Goal: Communication & Community: Answer question/provide support

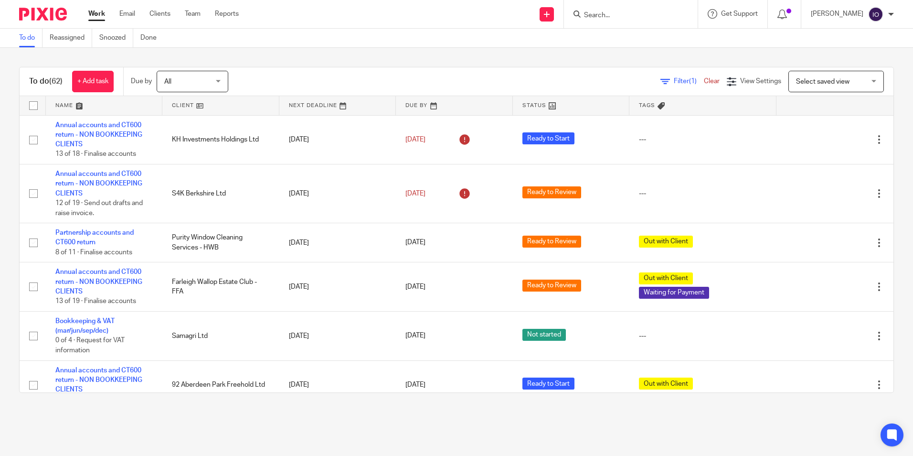
scroll to position [478, 0]
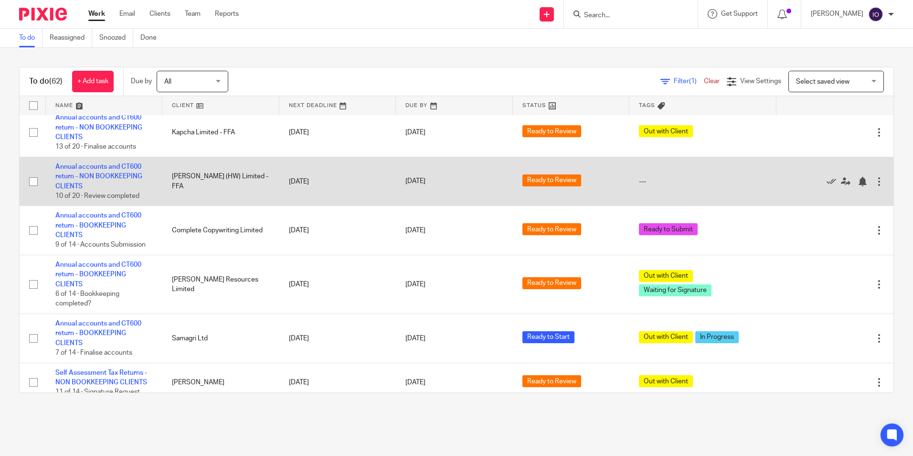
click at [190, 181] on td "[PERSON_NAME] (HW) Limited - FFA" at bounding box center [220, 181] width 117 height 49
click at [100, 169] on link "Annual accounts and CT600 return - NON BOOKKEEPING CLIENTS" at bounding box center [98, 176] width 87 height 26
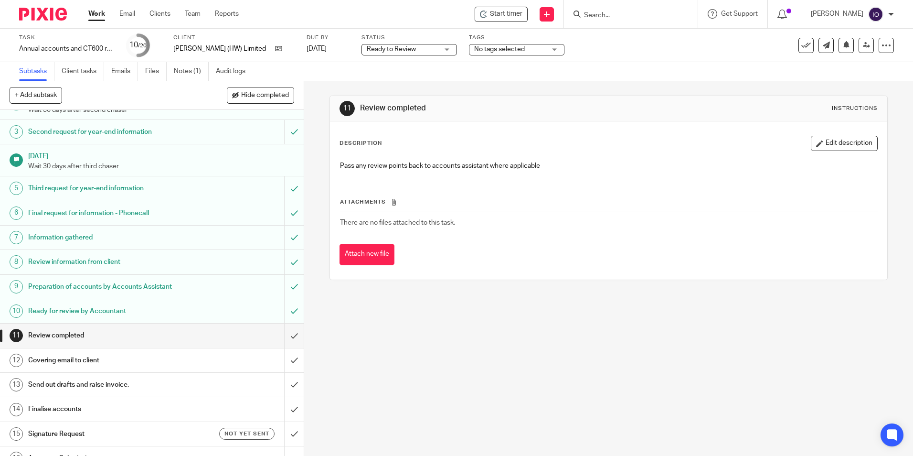
scroll to position [48, 0]
click at [285, 334] on input "submit" at bounding box center [152, 334] width 304 height 24
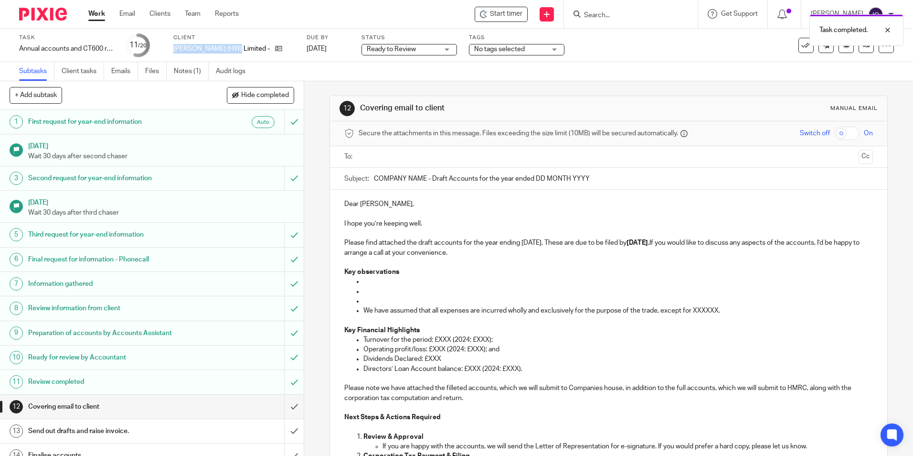
drag, startPoint x: 173, startPoint y: 48, endPoint x: 228, endPoint y: 58, distance: 55.8
click at [228, 58] on div "Task Annual accounts and CT600 return - NON BOOKKEEPING CLIENTS Save Annual acc…" at bounding box center [456, 45] width 913 height 33
copy p "Mimi (HW) Limited"
drag, startPoint x: 377, startPoint y: 176, endPoint x: 424, endPoint y: 178, distance: 46.8
click at [424, 178] on input "COMPANY NAME - Draft Accounts for the year ended DD MONTH YYYY" at bounding box center [623, 178] width 499 height 21
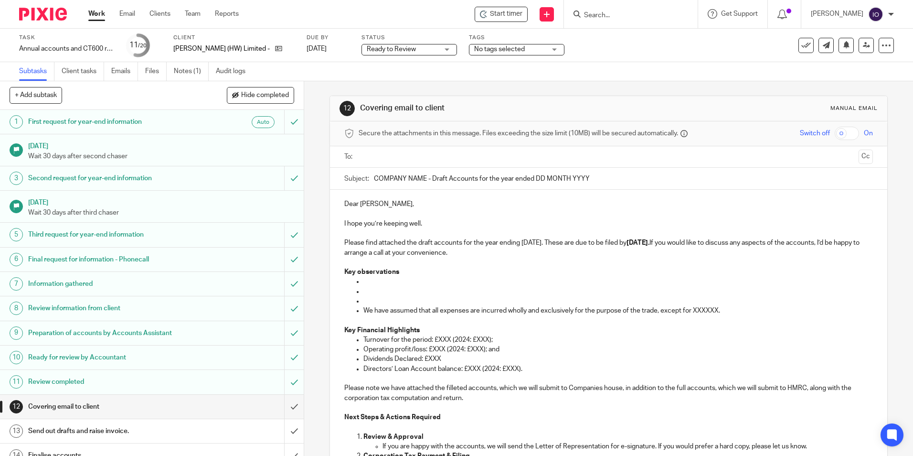
paste input "Mimi (HW) Limited"
drag, startPoint x: 536, startPoint y: 174, endPoint x: 600, endPoint y: 173, distance: 63.5
click at [600, 173] on input "[PERSON_NAME] (HW) Limited - Draft Accounts for the year ended DD MONTH YYYY" at bounding box center [623, 178] width 499 height 21
type input "Mimi (HW) Limited - Draft Accounts for the year ended 31 March 2025"
click at [401, 268] on p "Key observations" at bounding box center [608, 272] width 528 height 10
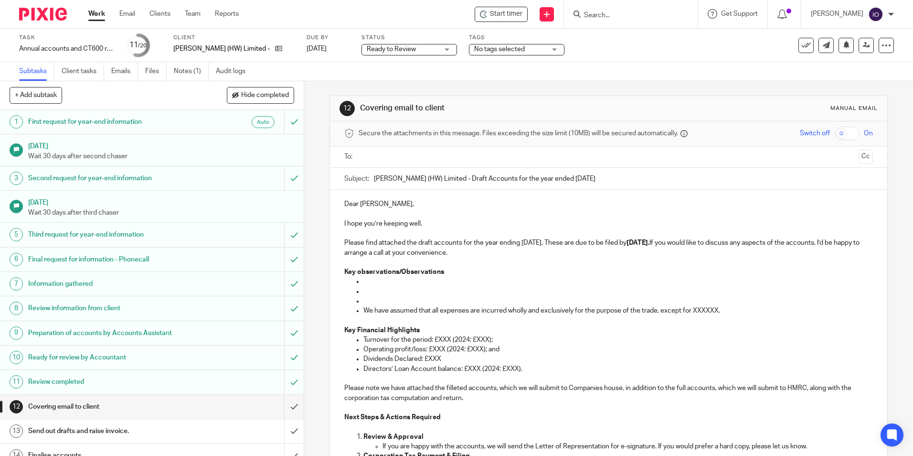
click at [371, 279] on p at bounding box center [617, 281] width 509 height 10
click at [368, 292] on p at bounding box center [617, 292] width 509 height 10
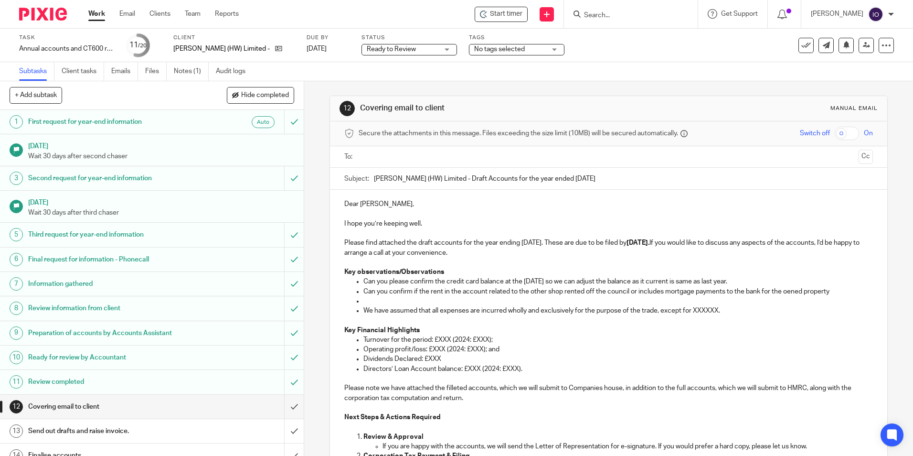
click at [790, 293] on p "Can you confirm if the rent in the account related to the other shop rented off…" at bounding box center [617, 292] width 509 height 10
click at [796, 294] on p "Can you confirm if the rent in the account related to the other shop rented off…" at bounding box center [617, 292] width 509 height 10
click at [834, 291] on p "Can you confirm if the rent in the account related to the other shop rented off…" at bounding box center [617, 292] width 509 height 10
click at [768, 278] on p "Can you please confirm the credit card balance at the 31 March 2025 so we can a…" at bounding box center [617, 281] width 509 height 10
click at [393, 298] on p at bounding box center [617, 301] width 509 height 10
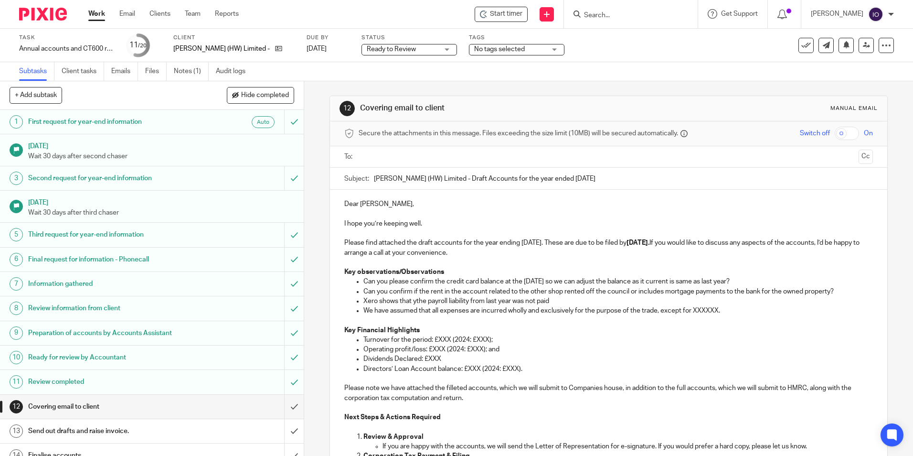
click at [414, 301] on p "Xero shows that ythe payroll liability from last year was not paid" at bounding box center [617, 301] width 509 height 10
click at [554, 297] on p "Xero shows that the payroll liability from last year was not paid" at bounding box center [617, 301] width 509 height 10
drag, startPoint x: 548, startPoint y: 299, endPoint x: 355, endPoint y: 303, distance: 193.0
click at [363, 303] on li "Xero shows that the payroll liability from last year was not paid" at bounding box center [617, 301] width 509 height 10
click at [461, 303] on p "Ther eis a payroll liability of £8" at bounding box center [617, 301] width 509 height 10
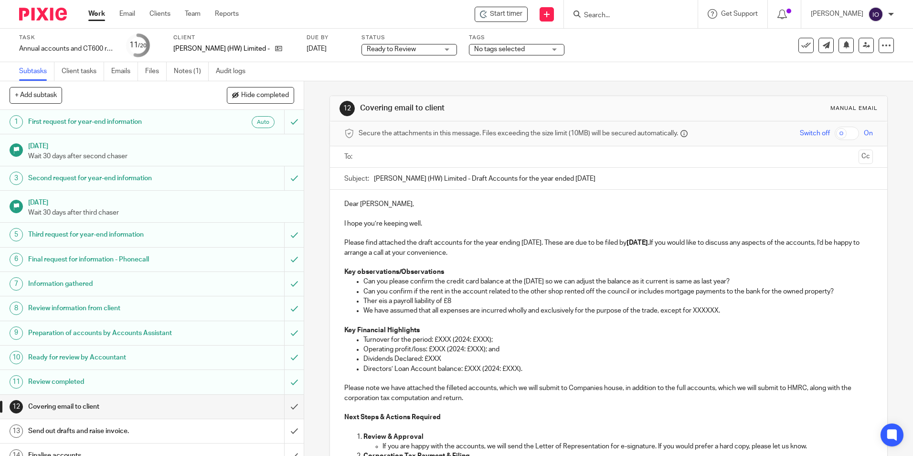
click at [457, 301] on p "Ther eis a payroll liability of £8" at bounding box center [617, 301] width 509 height 10
click at [591, 301] on p "Ther eis a payroll liability of £88,423 still outstanding at year end, £44,384 …" at bounding box center [617, 301] width 509 height 10
drag, startPoint x: 591, startPoint y: 301, endPoint x: 585, endPoint y: 326, distance: 24.9
click at [566, 351] on ul "Turnover for the period: £XXX (2024: £XXX); Operating profit/loss: £XXX (2024: …" at bounding box center [608, 354] width 528 height 39
click at [685, 303] on p "Ther eis a payroll liability of £88,423 still outstanding at year end, £44,384 …" at bounding box center [617, 301] width 509 height 10
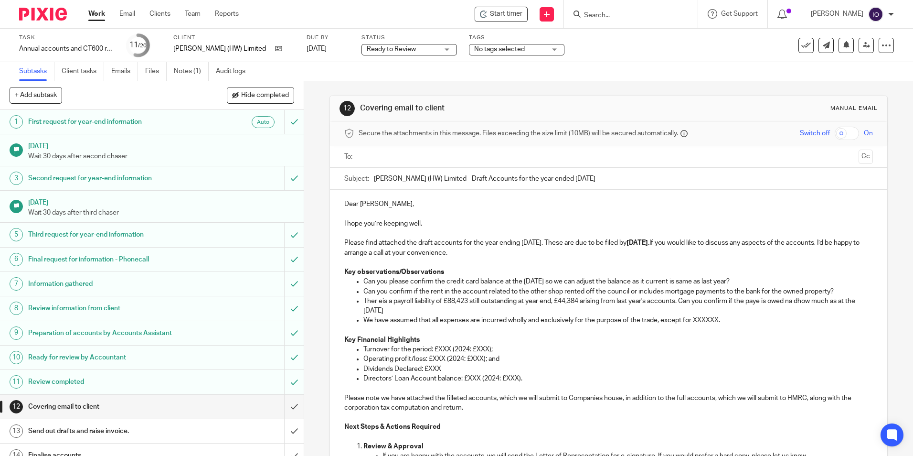
click at [380, 301] on p "Ther eis a payroll liability of £88,423 still outstanding at year end, £44,384 …" at bounding box center [617, 306] width 509 height 20
click at [795, 300] on p "There is a payroll liability of £88,423 still outstanding at year end, £44,384 …" at bounding box center [617, 306] width 509 height 20
click at [796, 300] on p "There is a payroll liability of £88,423 still outstanding at year end, £44,384 …" at bounding box center [617, 306] width 509 height 20
drag, startPoint x: 799, startPoint y: 301, endPoint x: 788, endPoint y: 303, distance: 11.1
click at [788, 303] on p "There is a payroll liability of £88,423 still outstanding at year end, £44,384 …" at bounding box center [617, 306] width 509 height 20
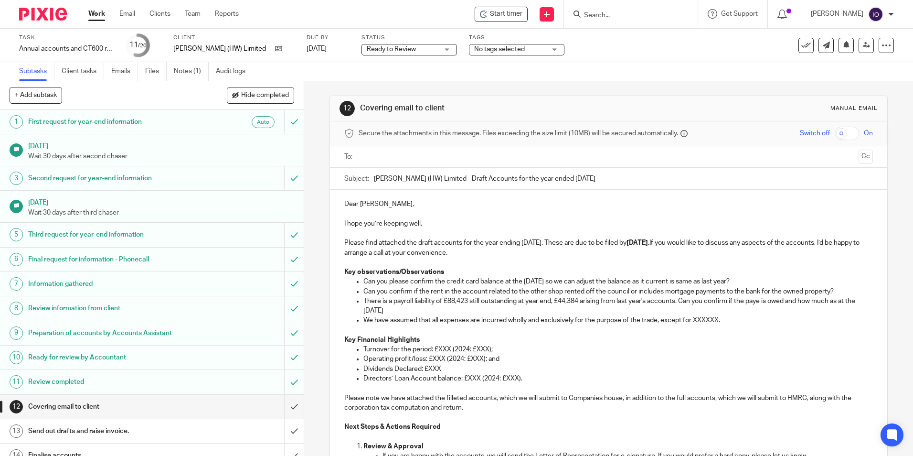
click at [439, 306] on p "There is a payroll liability of £88,423 still outstanding at year end, £44,384 …" at bounding box center [617, 306] width 509 height 20
click at [434, 309] on p "There is a payroll liability of £88,423 still outstanding at year end, £44,384 …" at bounding box center [617, 306] width 509 height 20
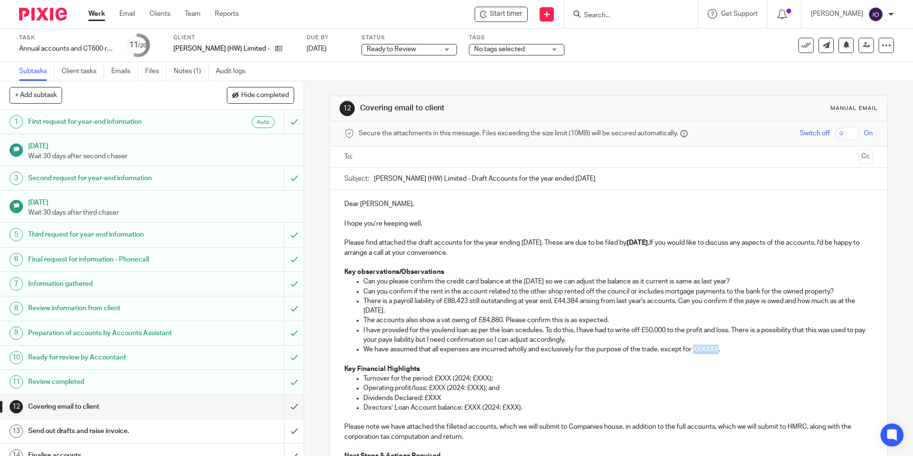
drag, startPoint x: 718, startPoint y: 351, endPoint x: 691, endPoint y: 350, distance: 26.3
click at [691, 350] on p "We have assumed that all expenses are incurred wholly and exclusively for the p…" at bounding box center [617, 349] width 509 height 10
click at [520, 330] on p "I have provided for the youlend loan as per the loan scedules. To do this, I ha…" at bounding box center [617, 335] width 509 height 20
click at [512, 321] on p "The accounts also show a vat owing of £84,880. Please confirm this is as expect…" at bounding box center [617, 320] width 509 height 10
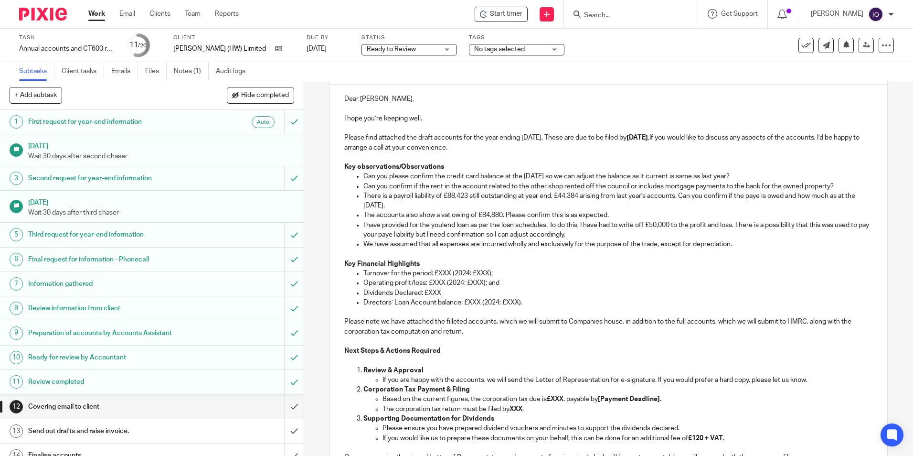
scroll to position [239, 0]
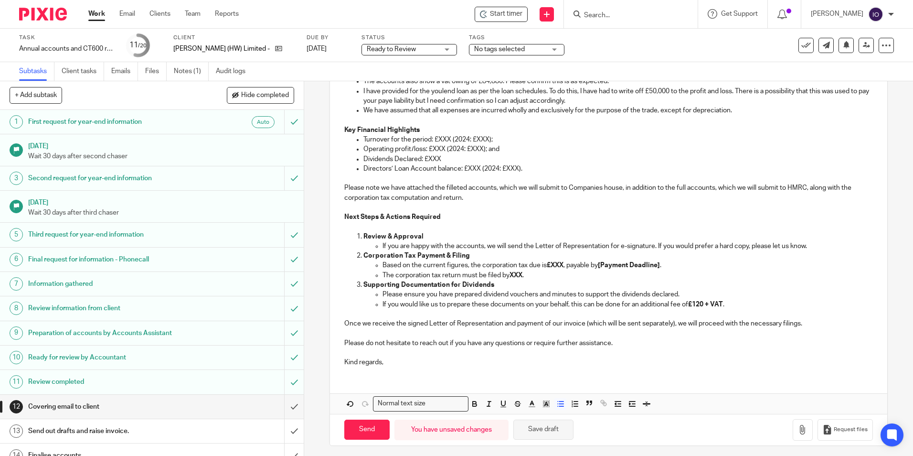
click at [537, 428] on button "Save draft" at bounding box center [543, 429] width 60 height 21
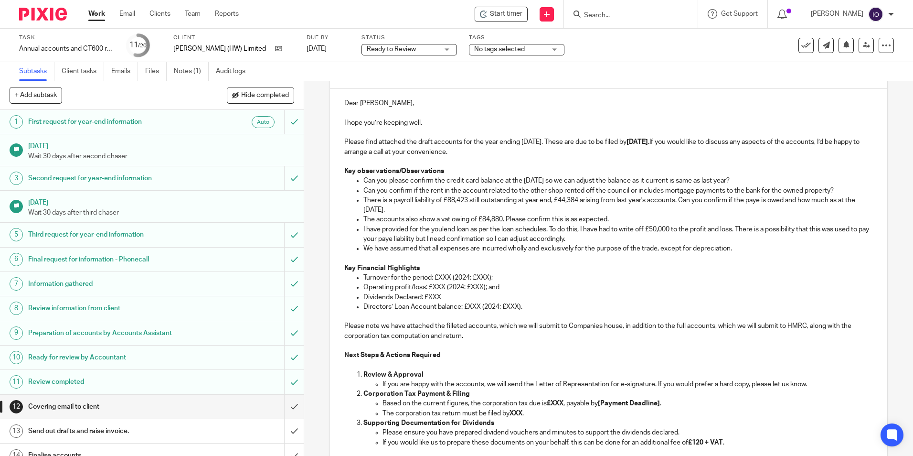
scroll to position [96, 0]
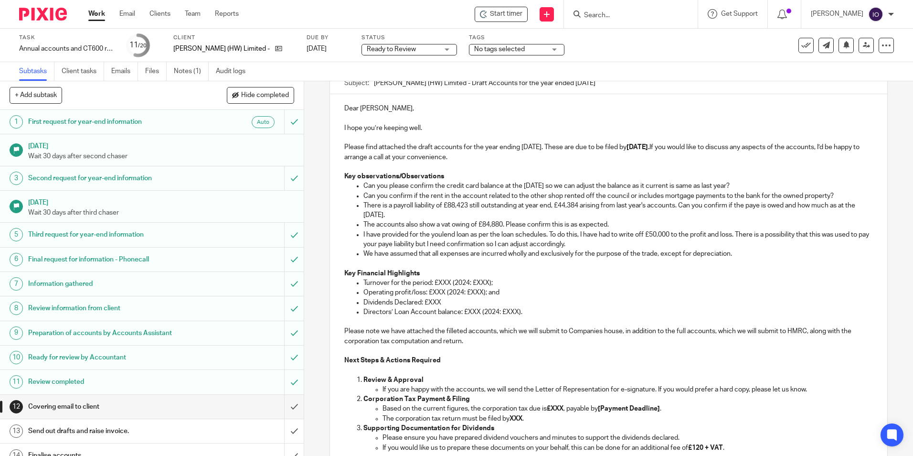
click at [609, 239] on p "I have provided for the youlend loan as per the loan schedules. To do this, I h…" at bounding box center [617, 240] width 509 height 20
click at [711, 366] on p at bounding box center [608, 370] width 528 height 10
click at [730, 267] on div "Dear Julianne, I hope you’re keeping well. Please find attached the draft accou…" at bounding box center [608, 305] width 557 height 423
click at [510, 255] on p "We have assumed that all expenses are incurred wholly and exclusively for the p…" at bounding box center [617, 254] width 509 height 10
click at [855, 244] on p "I have provided for the youlend loan as per the loan schedules. To do this, I h…" at bounding box center [617, 240] width 509 height 20
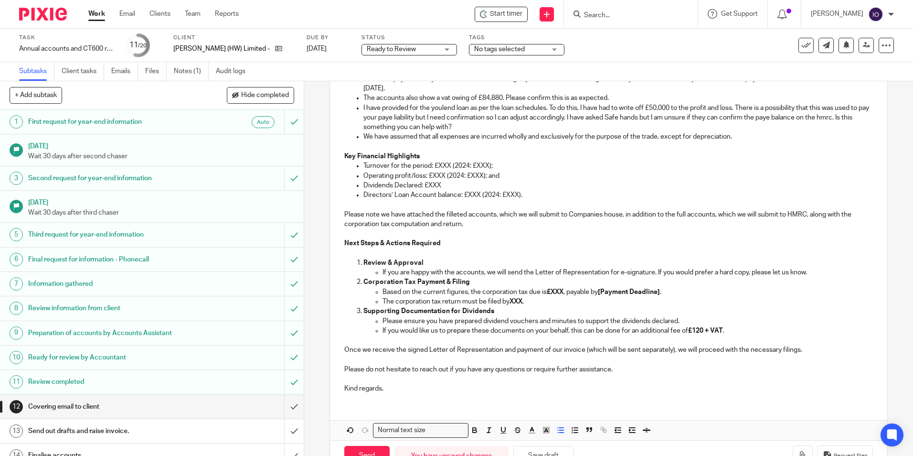
scroll to position [239, 0]
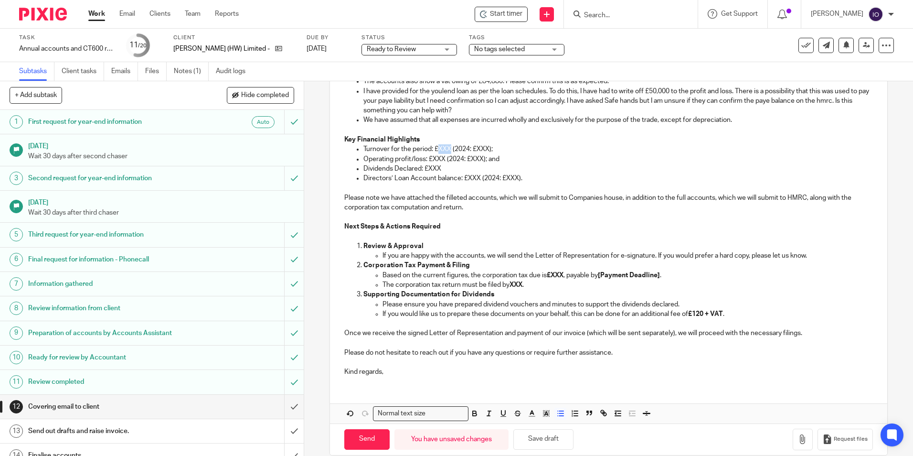
drag, startPoint x: 449, startPoint y: 149, endPoint x: 436, endPoint y: 147, distance: 12.5
click at [435, 147] on p "Turnover for the period: £XXX (2024: £XXX);" at bounding box center [617, 149] width 509 height 10
drag, startPoint x: 500, startPoint y: 150, endPoint x: 488, endPoint y: 149, distance: 12.5
click at [488, 149] on p "Turnover for the period: £450,530 (2024: £XXX);" at bounding box center [617, 149] width 509 height 10
click at [411, 158] on p "Operating profit/loss: £XXX (2024: £XXX); and" at bounding box center [617, 159] width 509 height 10
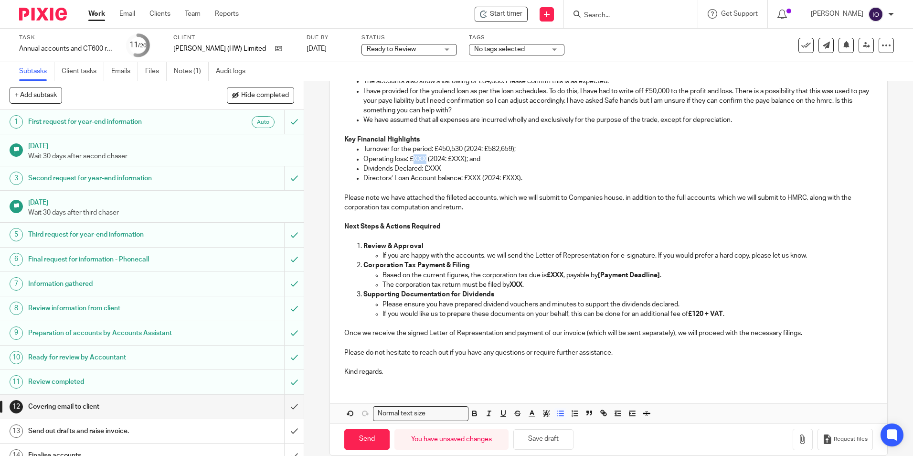
drag, startPoint x: 425, startPoint y: 158, endPoint x: 412, endPoint y: 158, distance: 12.4
click at [412, 158] on p "Operating loss: £XXX (2024: £XXX); and" at bounding box center [617, 159] width 509 height 10
drag, startPoint x: 465, startPoint y: 159, endPoint x: 472, endPoint y: 159, distance: 7.6
click at [472, 159] on p "Operating loss: £106,593 (2024: £XXX); and" at bounding box center [617, 159] width 509 height 10
drag, startPoint x: 476, startPoint y: 159, endPoint x: 461, endPoint y: 157, distance: 15.0
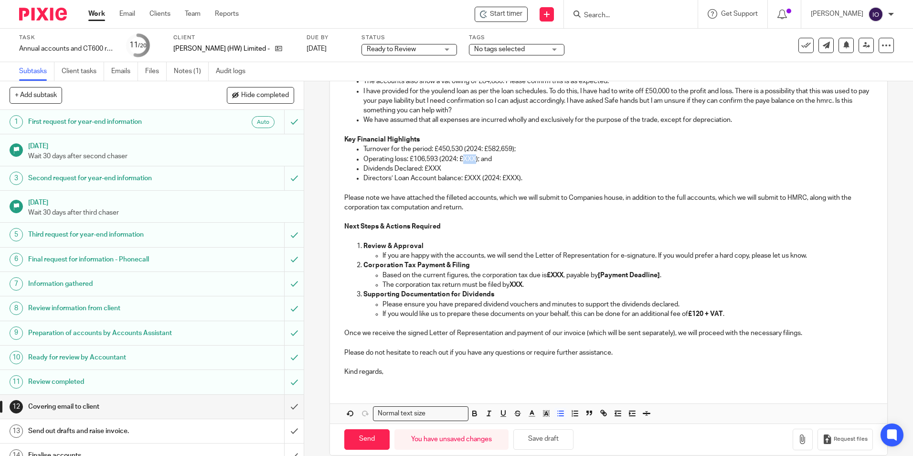
click at [461, 157] on p "Operating loss: £106,593 (2024: £XXX); and" at bounding box center [617, 159] width 509 height 10
drag, startPoint x: 439, startPoint y: 169, endPoint x: 427, endPoint y: 169, distance: 11.5
click at [427, 169] on p "Dividends Declared: £XXX" at bounding box center [617, 169] width 509 height 10
drag, startPoint x: 422, startPoint y: 168, endPoint x: 439, endPoint y: 170, distance: 16.9
click at [439, 170] on p "Dividends Declared: £XXX" at bounding box center [617, 169] width 509 height 10
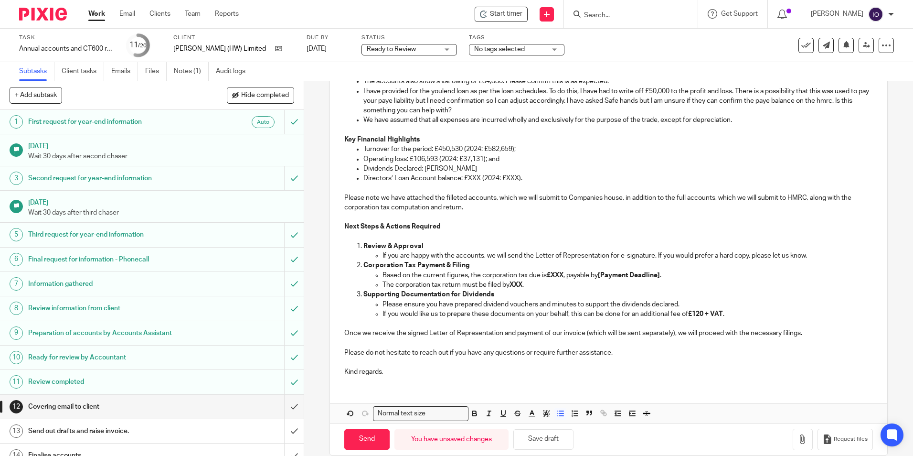
click at [478, 177] on p "Directors’ Loan Account balance: £XXX (2024: £XXX)." at bounding box center [617, 178] width 509 height 10
click at [463, 182] on p "Directors’ Loan Account balance: £ (2024: £XXX)." at bounding box center [617, 178] width 509 height 10
click at [465, 180] on p "Directors’ Loan Account balance: £ (2024: £XXX)." at bounding box center [617, 178] width 509 height 10
drag, startPoint x: 524, startPoint y: 178, endPoint x: 514, endPoint y: 176, distance: 10.2
click at [514, 176] on p "Directors’ Loan Account balance: £13,249 (2024: £XXX)." at bounding box center [617, 178] width 509 height 10
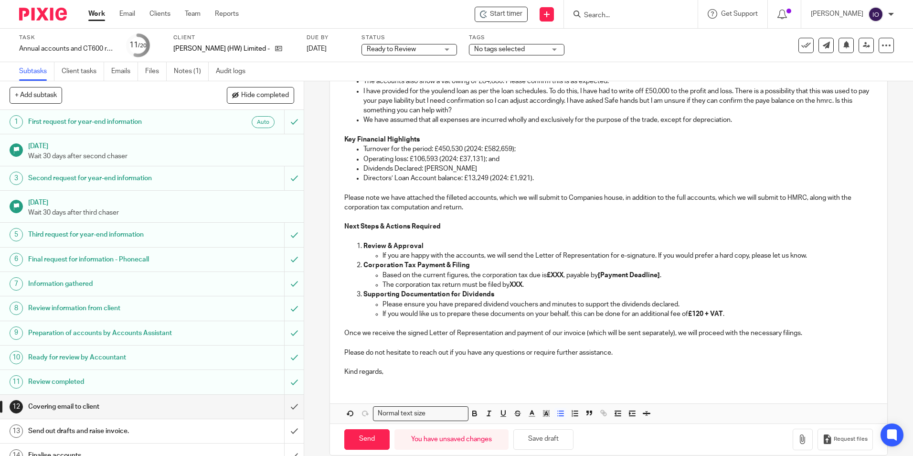
click at [479, 274] on p "Based on the current figures, the corporation tax due is £XXX , payable by [Pay…" at bounding box center [628, 275] width 490 height 10
drag, startPoint x: 561, startPoint y: 275, endPoint x: 685, endPoint y: 276, distance: 124.2
click at [685, 276] on p "Based on the current figures, there is no corporation tax due is £XXX , payable…" at bounding box center [628, 275] width 490 height 10
click at [521, 286] on strong "XXX" at bounding box center [516, 284] width 13 height 7
click at [530, 443] on button "Save draft" at bounding box center [543, 439] width 60 height 21
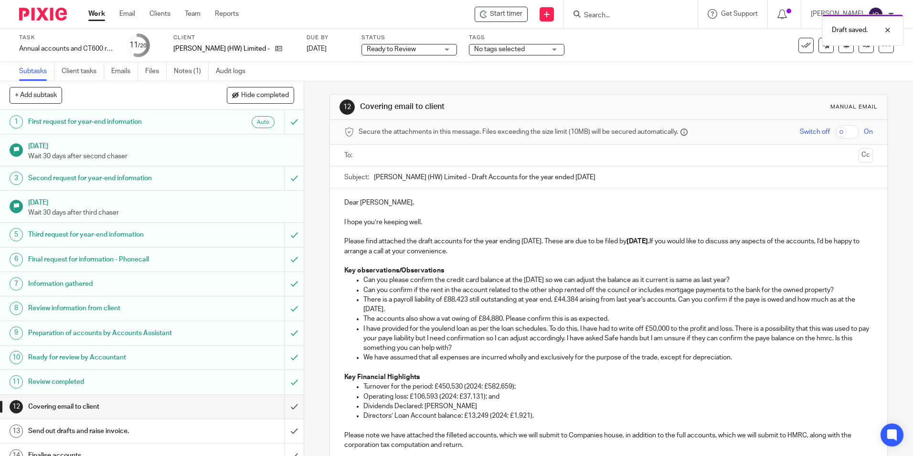
scroll to position [0, 0]
click at [384, 160] on input "text" at bounding box center [608, 156] width 492 height 11
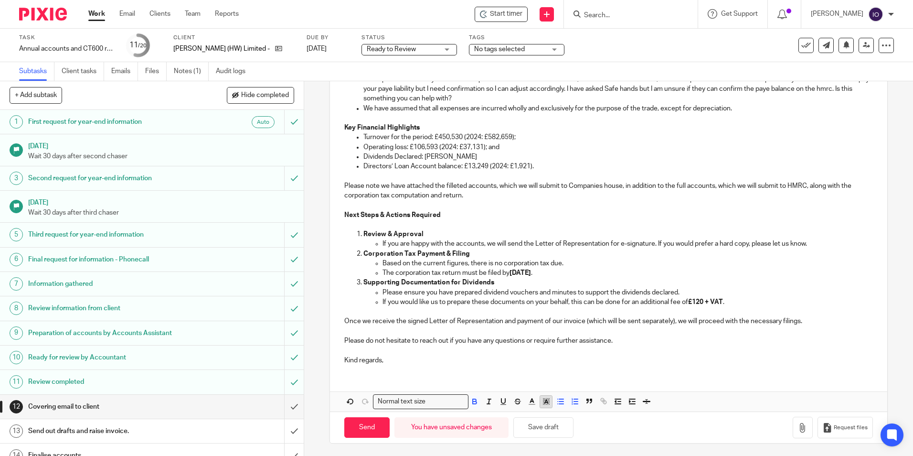
scroll to position [255, 0]
click at [535, 424] on button "Save draft" at bounding box center [543, 425] width 60 height 21
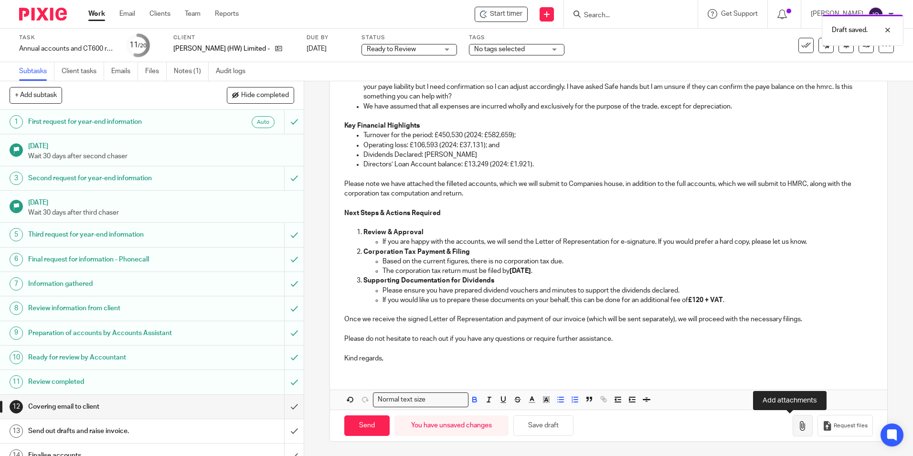
click at [798, 425] on icon "button" at bounding box center [803, 426] width 10 height 10
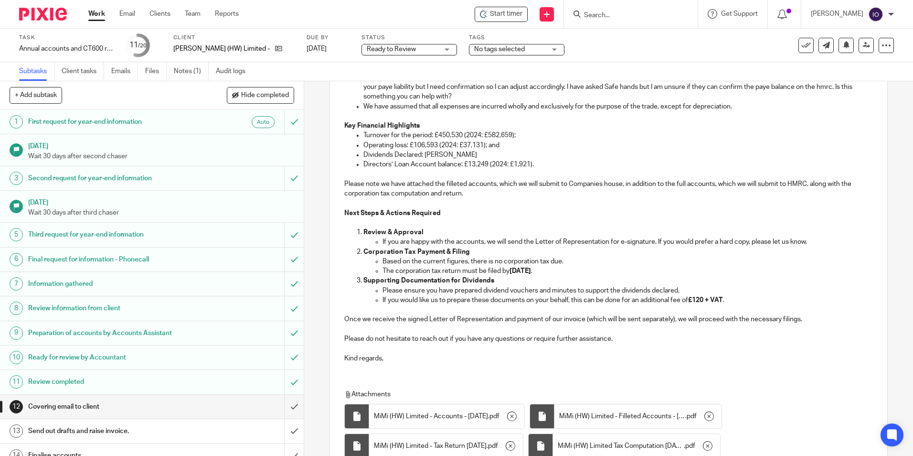
scroll to position [339, 0]
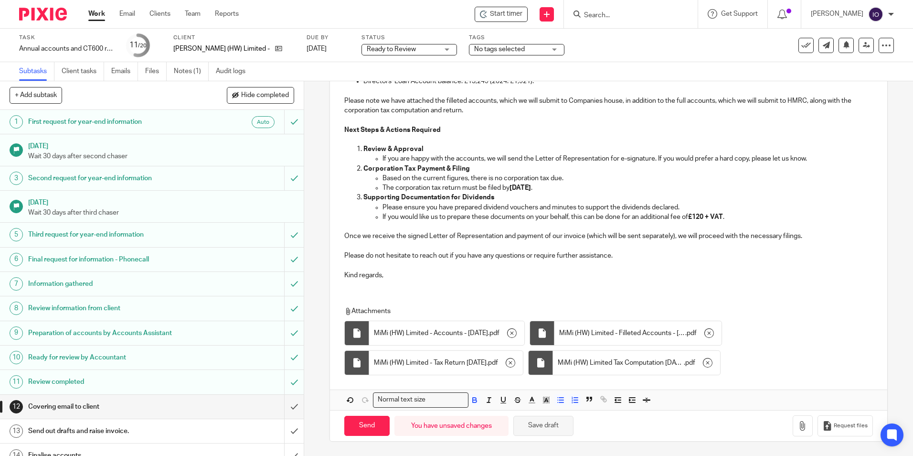
drag, startPoint x: 558, startPoint y: 424, endPoint x: 519, endPoint y: 427, distance: 39.3
click at [558, 423] on button "Save draft" at bounding box center [543, 425] width 60 height 21
click at [366, 428] on input "Send" at bounding box center [366, 425] width 45 height 21
click at [533, 47] on div "No tags selected" at bounding box center [517, 49] width 96 height 11
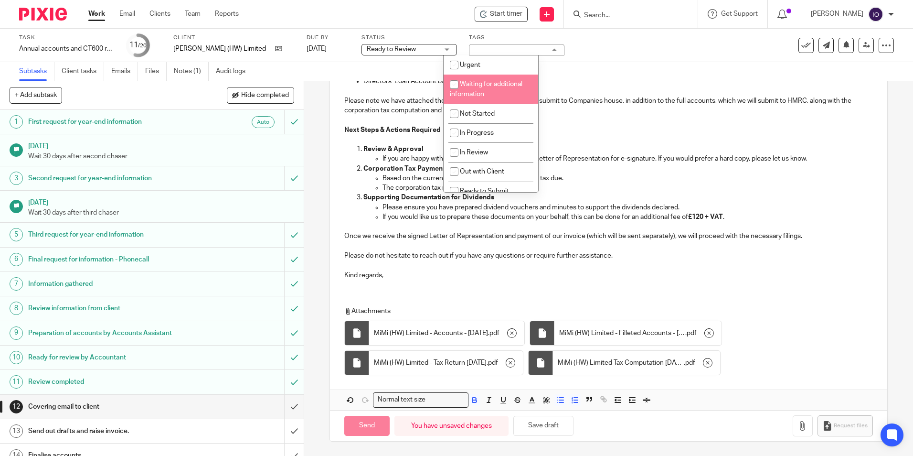
type input "Sent"
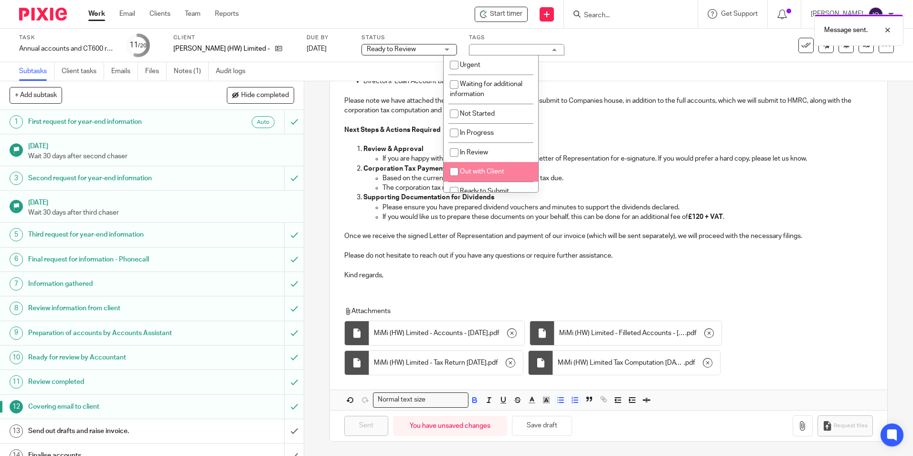
click at [473, 167] on li "Out with Client" at bounding box center [491, 172] width 95 height 20
checkbox input "true"
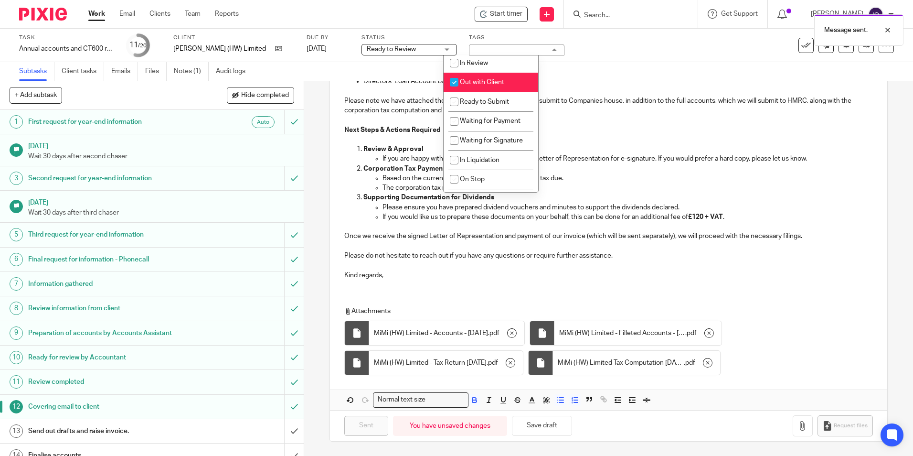
scroll to position [96, 0]
click at [474, 60] on span "In Review" at bounding box center [474, 56] width 28 height 7
checkbox input "true"
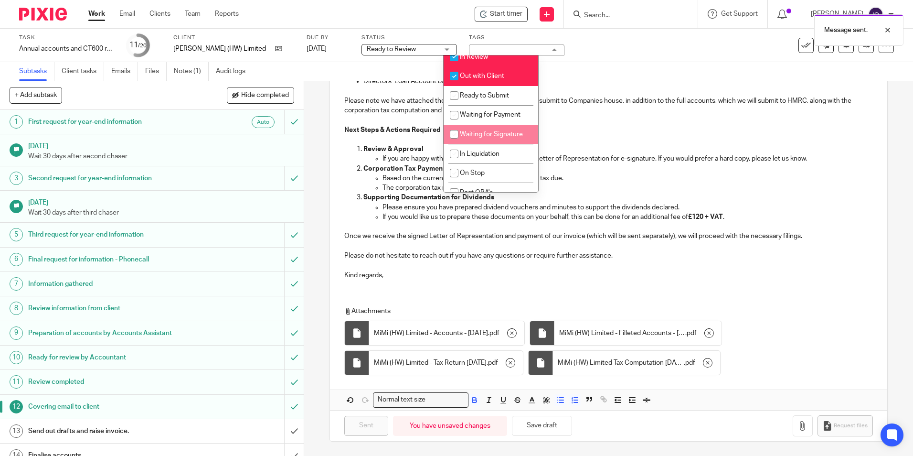
click at [590, 49] on div "Task Annual accounts and CT600 return - NON BOOKKEEPING CLIENTS Save Annual acc…" at bounding box center [383, 45] width 729 height 23
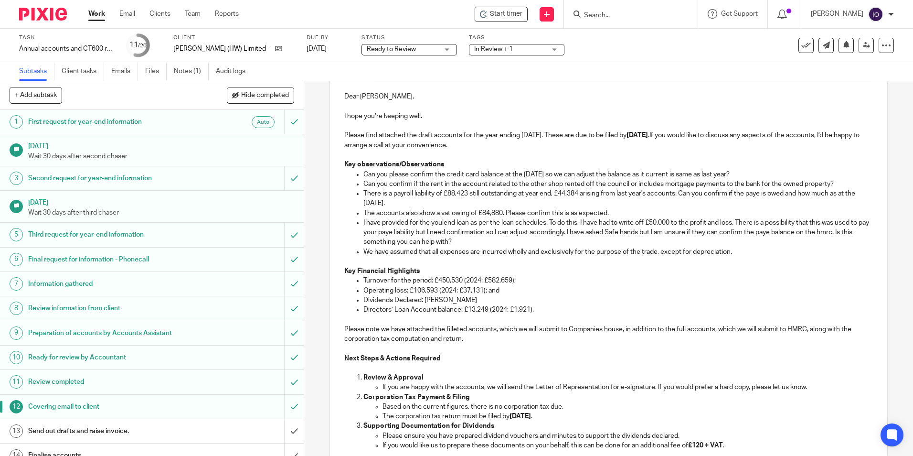
scroll to position [339, 0]
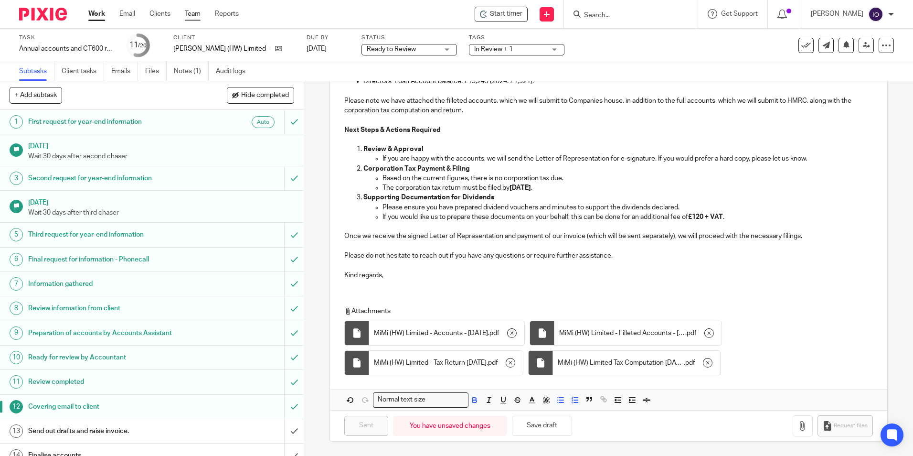
click at [196, 16] on link "Team" at bounding box center [193, 14] width 16 height 10
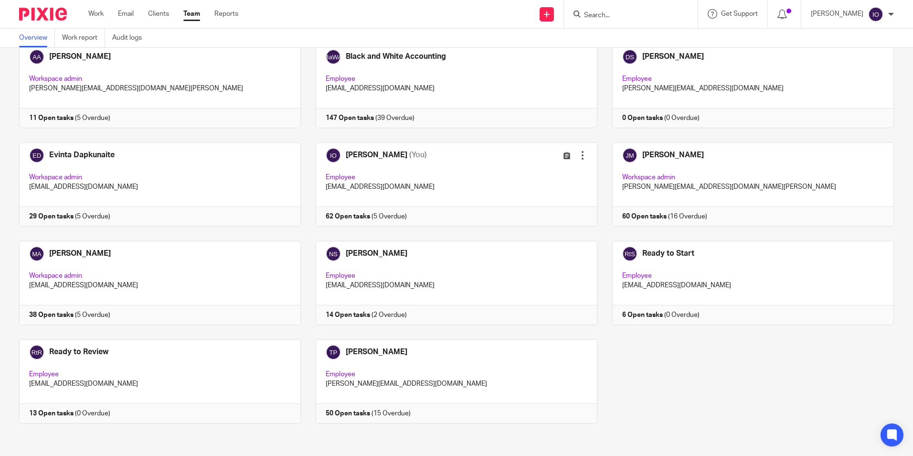
scroll to position [60, 0]
click at [248, 454] on div "Team members (11) Invite people Show inactive users Invite team members Add inv…" at bounding box center [456, 252] width 913 height 408
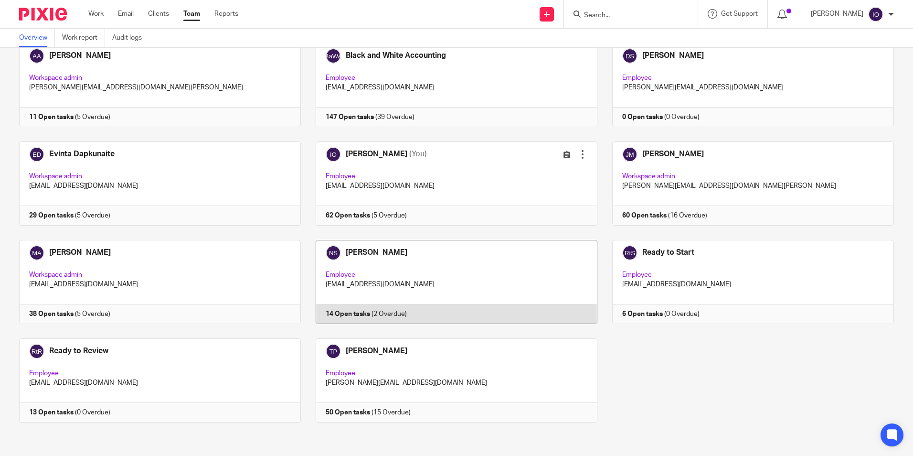
click at [381, 257] on link at bounding box center [449, 282] width 297 height 84
